Goal: Find specific page/section: Find specific page/section

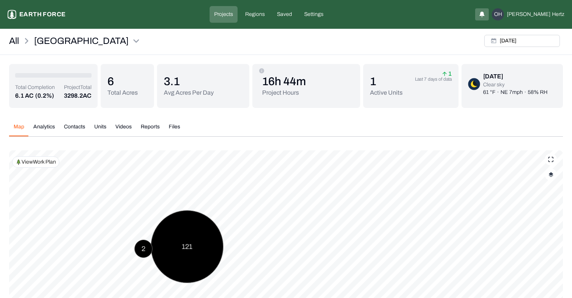
click at [207, 148] on div "Map Analytics Contacts Units Videos Reports Files [DATE] Polygons Displayed on …" at bounding box center [286, 239] width 554 height 244
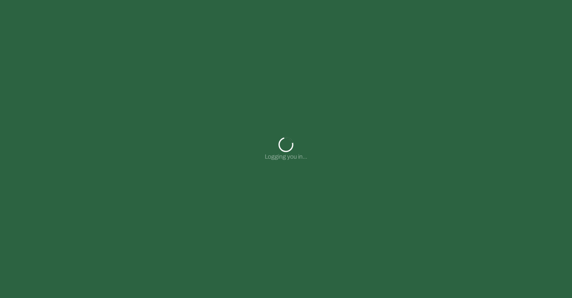
type input "**********"
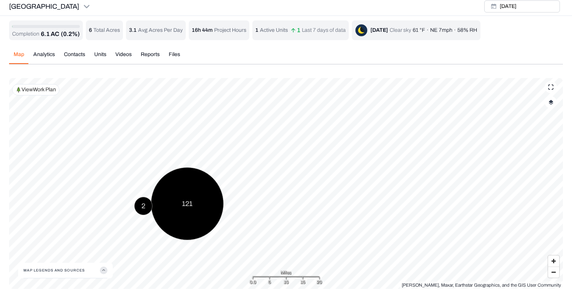
scroll to position [3, 0]
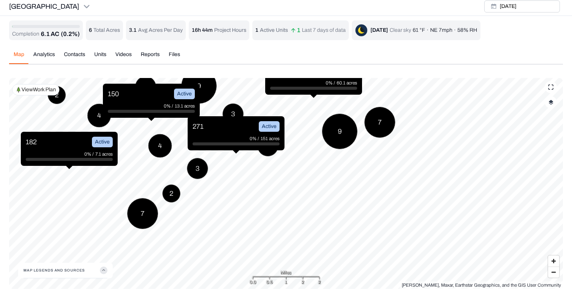
click at [197, 125] on p "271" at bounding box center [198, 126] width 11 height 11
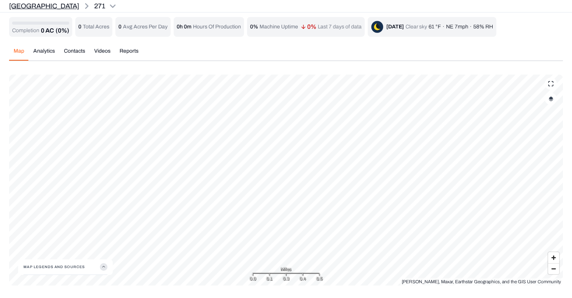
click at [28, 1] on p "[GEOGRAPHIC_DATA]" at bounding box center [44, 6] width 70 height 11
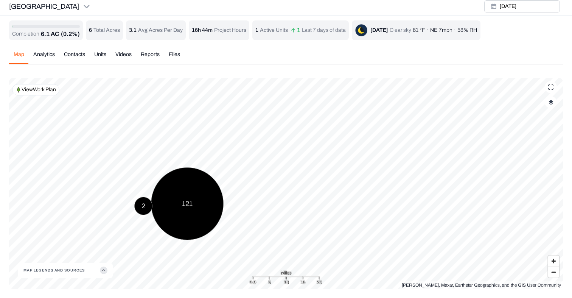
scroll to position [3, 0]
